Goal: Check status

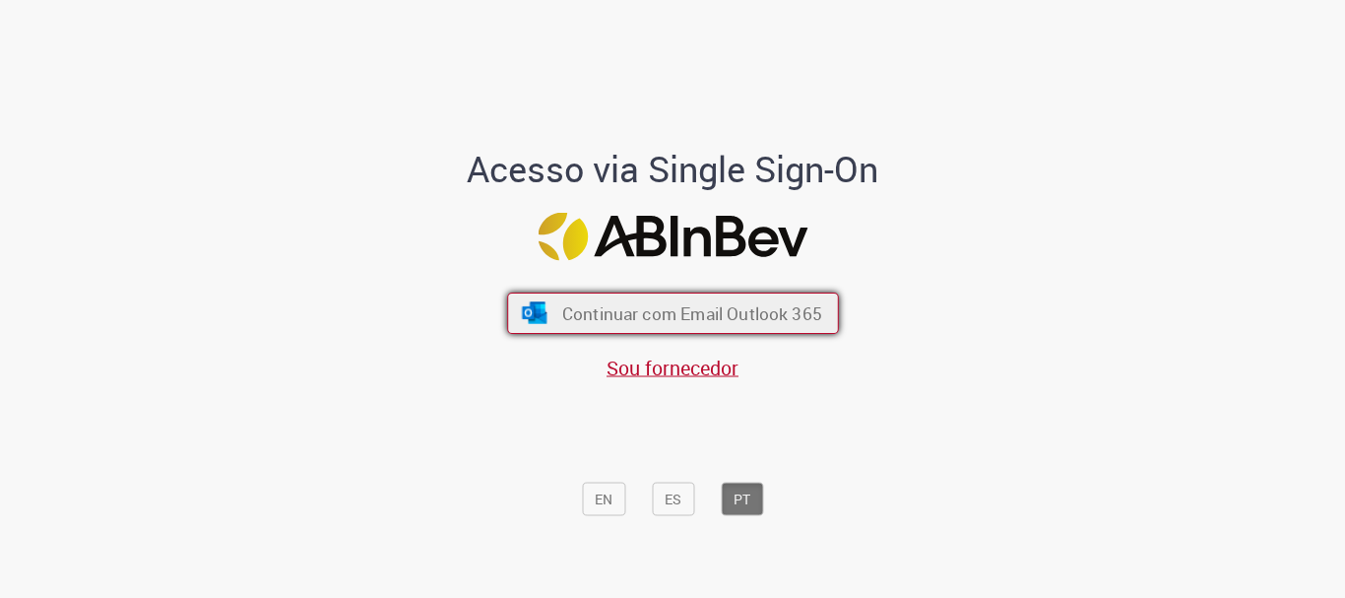
click at [666, 299] on button "Continuar com Email Outlook 365" at bounding box center [673, 312] width 332 height 41
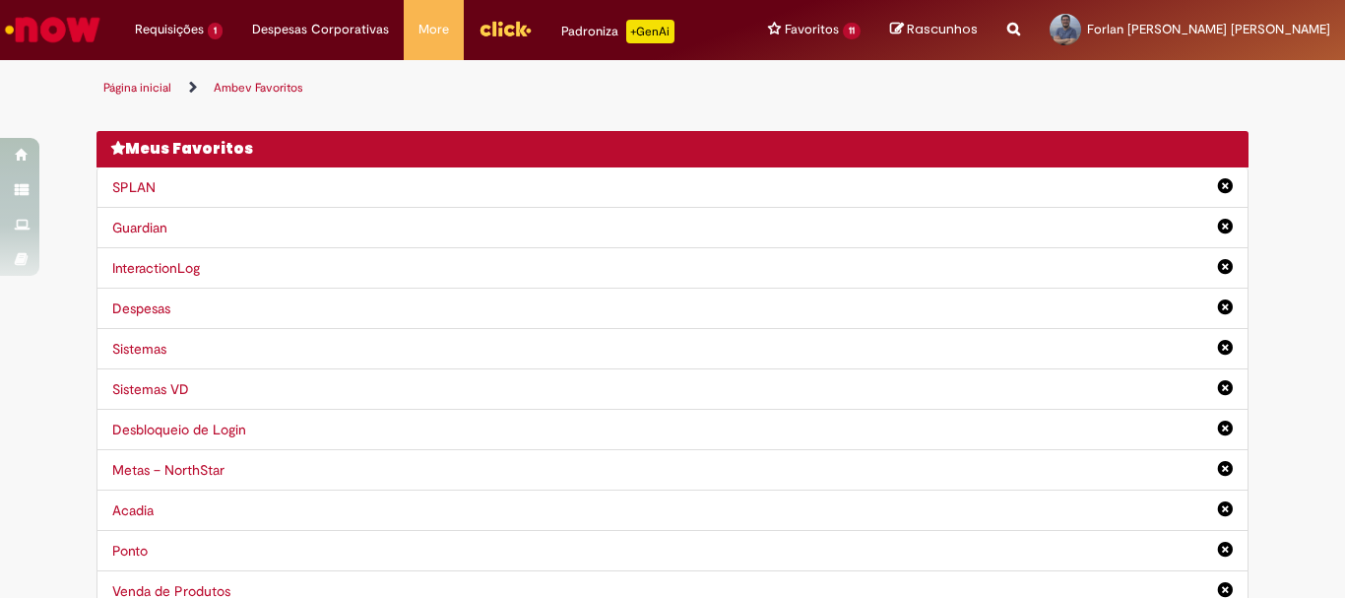
scroll to position [33, 0]
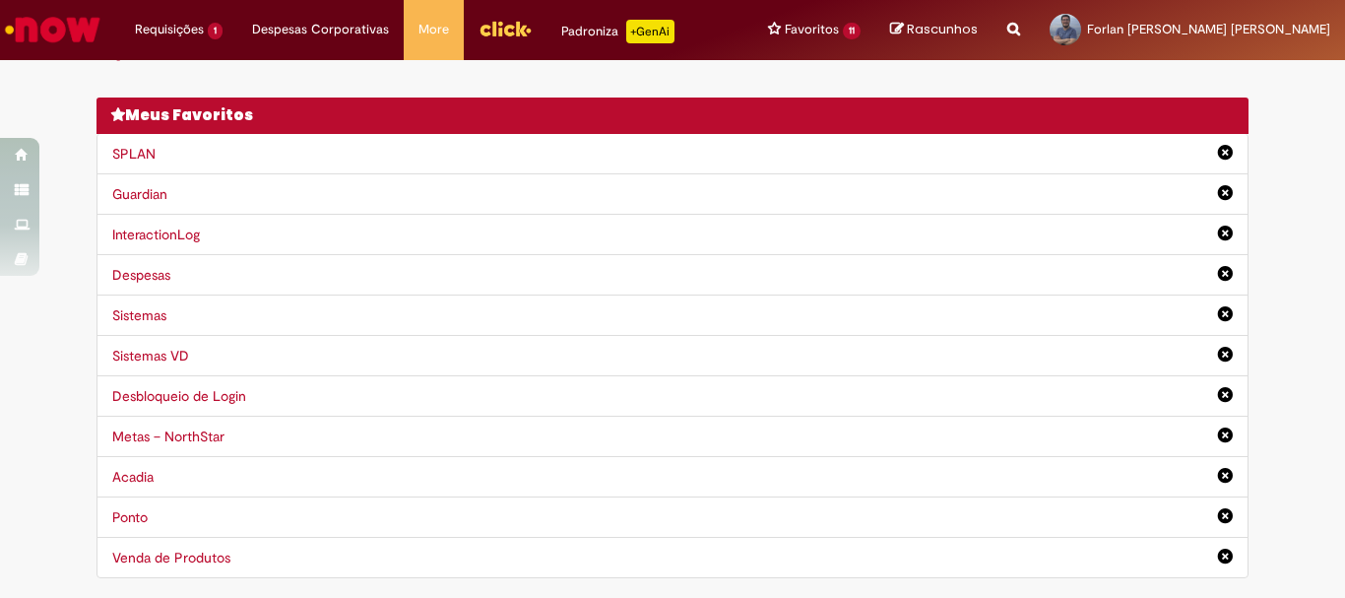
click at [112, 518] on link "Ponto" at bounding box center [129, 517] width 35 height 18
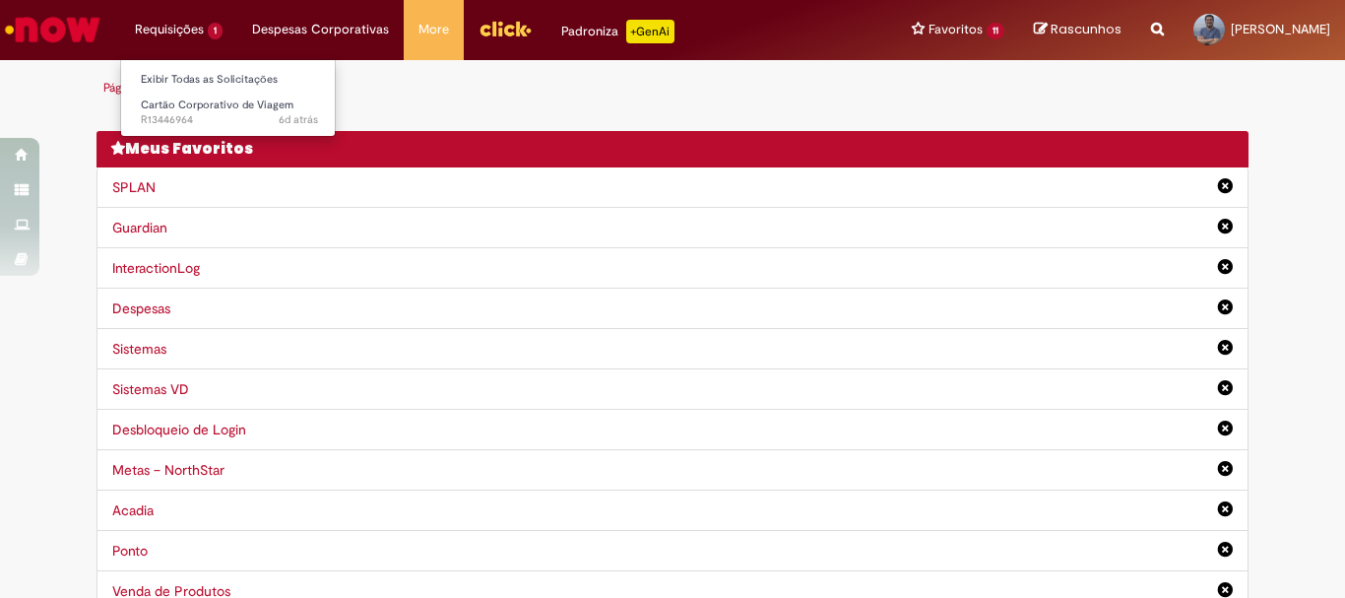
click at [171, 29] on li "Requisições 1 Exibir Todas as Solicitações Cartão Corporativo de Viagem 6d atrá…" at bounding box center [178, 29] width 117 height 59
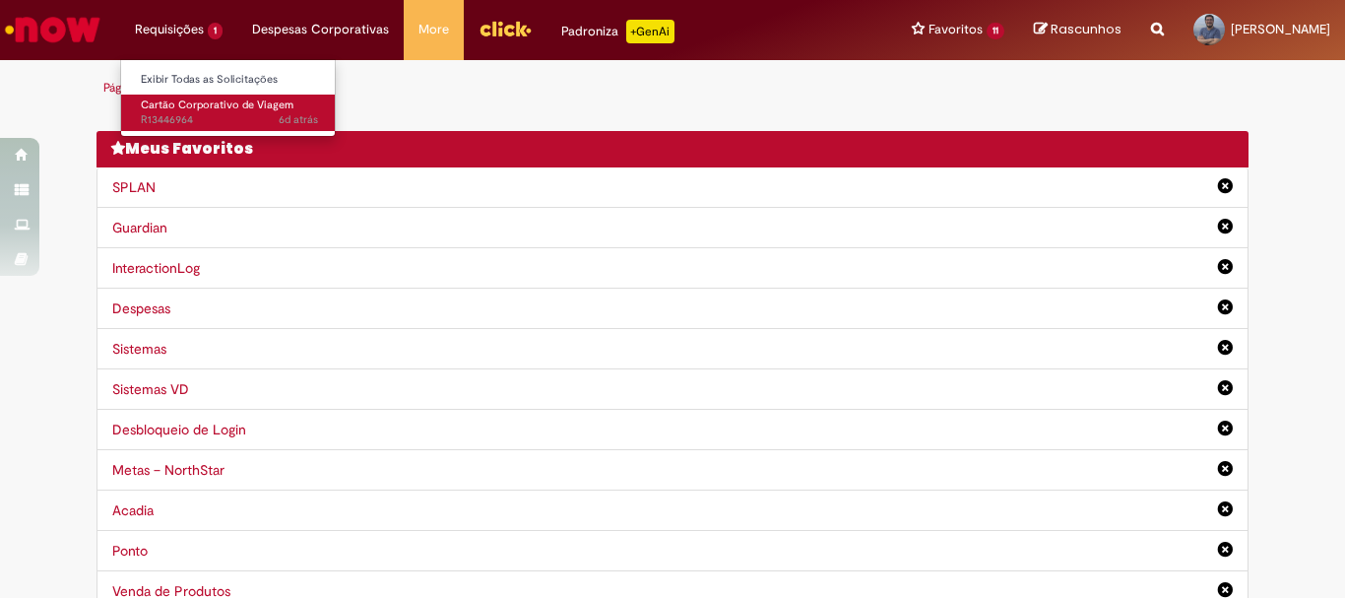
click at [192, 122] on span "6d atrás 6 dias atrás R13446964" at bounding box center [229, 120] width 177 height 16
